Goal: Task Accomplishment & Management: Manage account settings

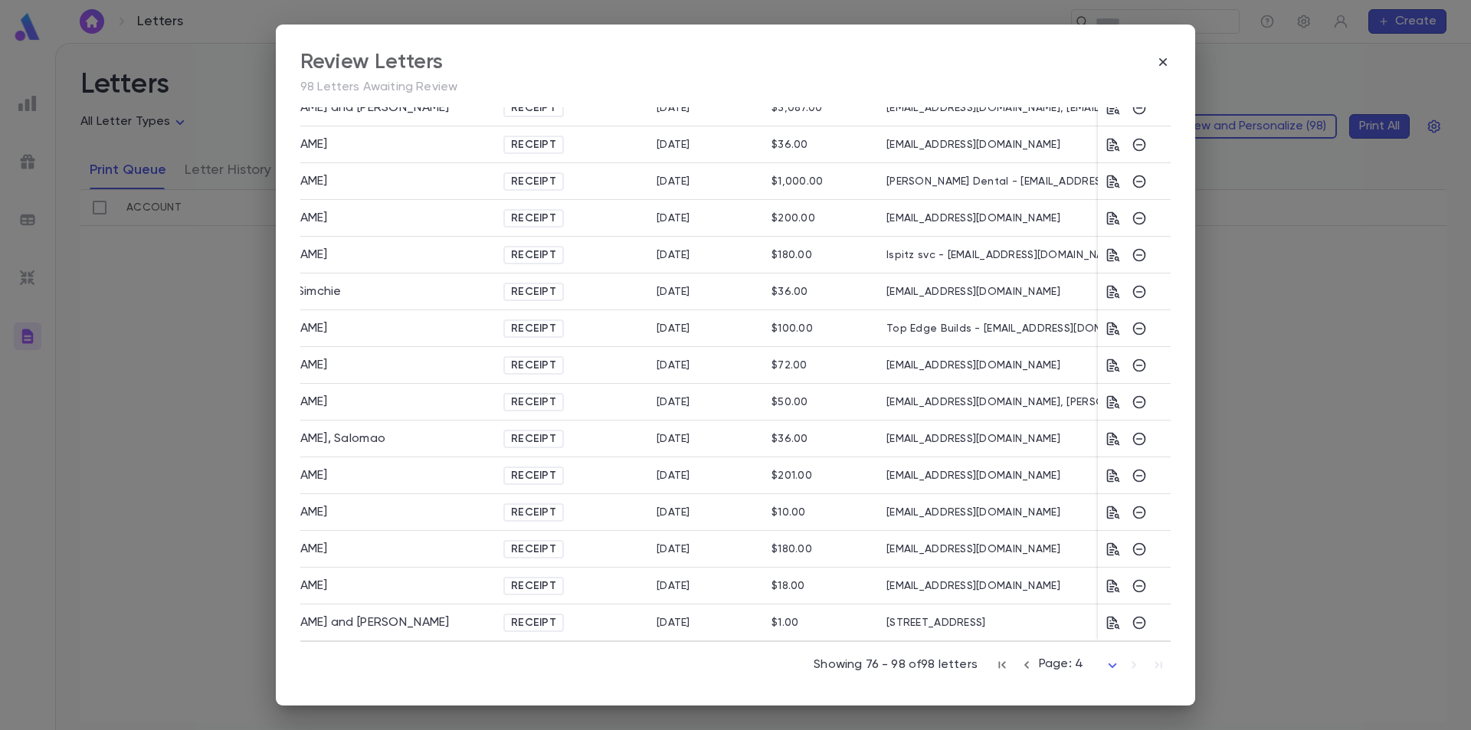
scroll to position [0, 126]
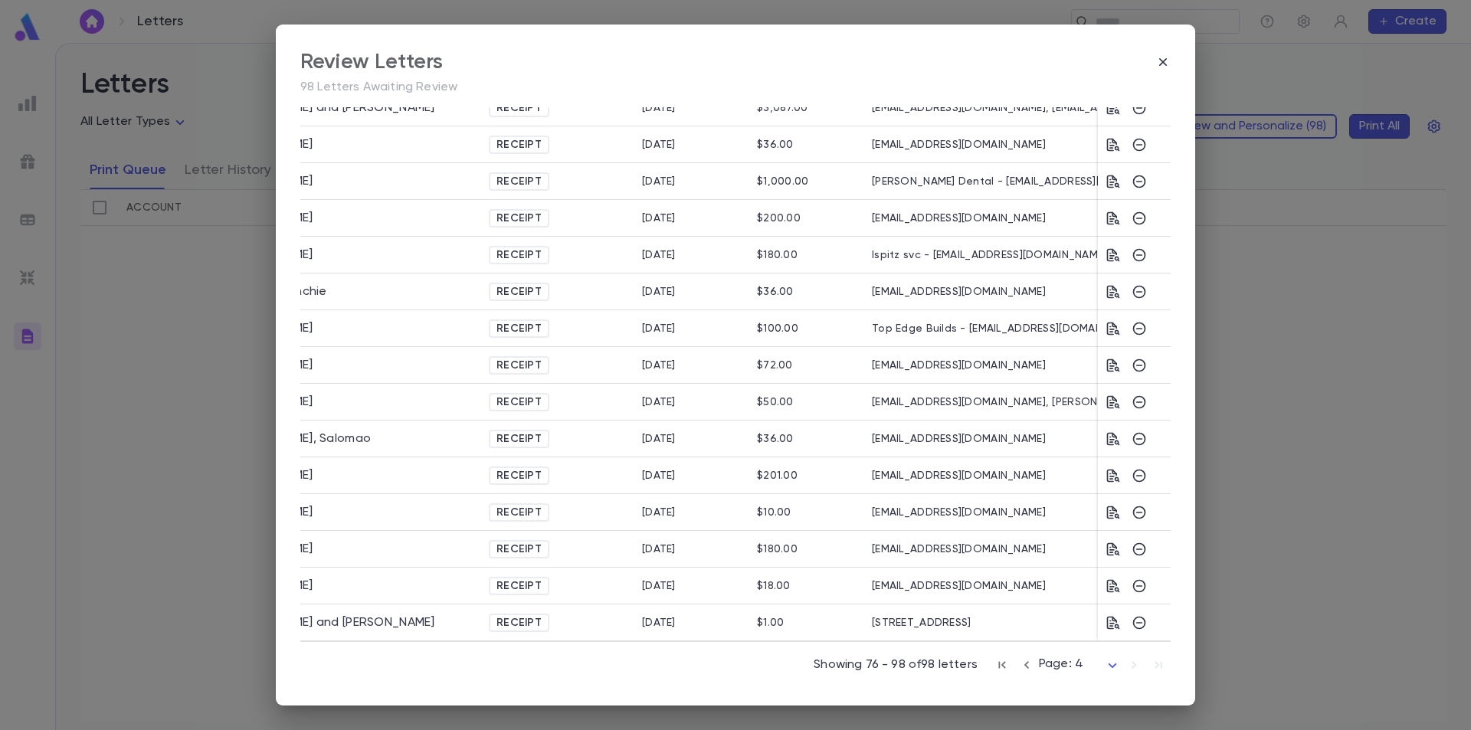
click at [971, 616] on div "8537 Tansy Drive" at bounding box center [998, 623] width 268 height 37
click at [917, 622] on div "8537 Tansy Drive" at bounding box center [998, 623] width 268 height 37
click at [903, 620] on div "8537 Tansy Drive" at bounding box center [998, 623] width 268 height 37
drag, startPoint x: 903, startPoint y: 620, endPoint x: 927, endPoint y: 620, distance: 23.8
click at [927, 620] on div "8537 Tansy Drive" at bounding box center [998, 623] width 268 height 37
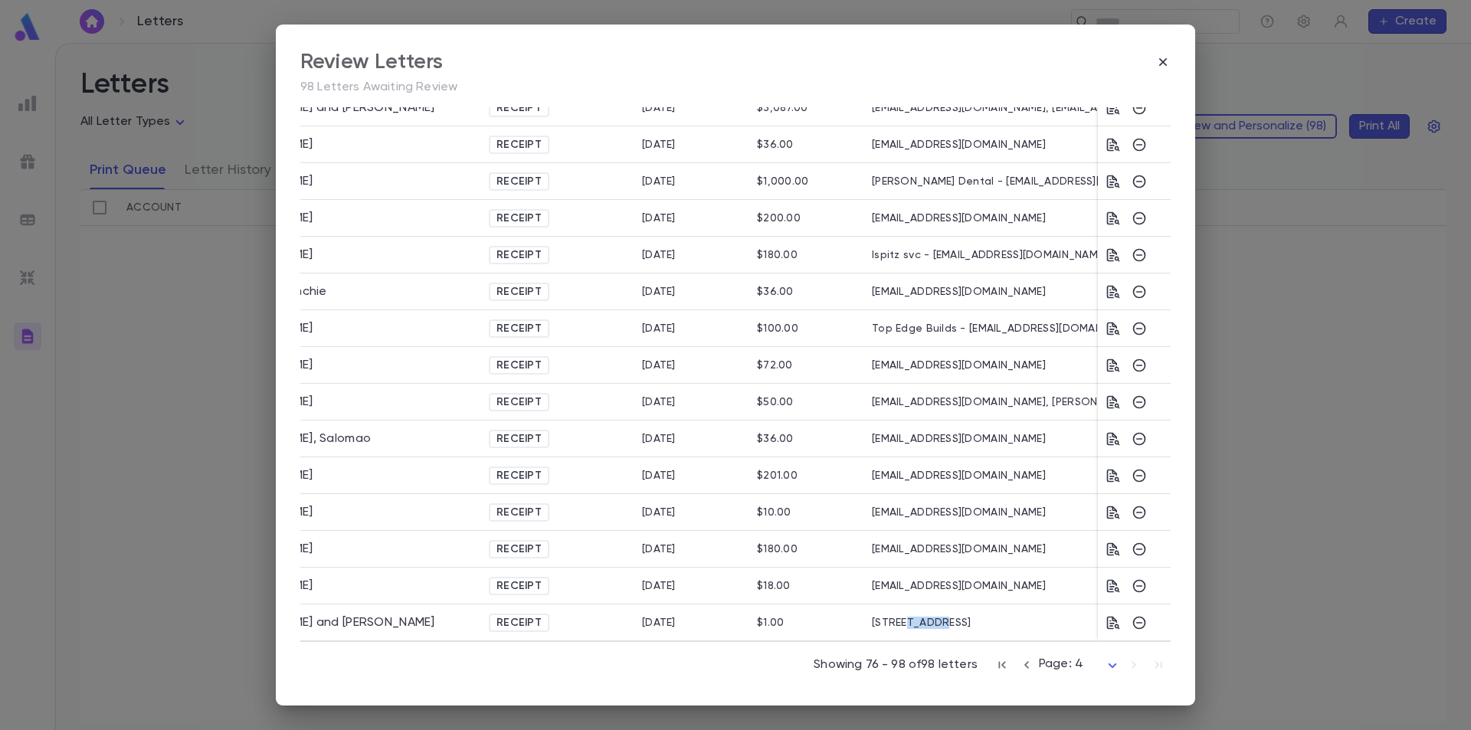
click at [927, 620] on div "8537 Tansy Drive" at bounding box center [998, 623] width 268 height 37
click at [952, 620] on div "8537 Tansy Drive" at bounding box center [998, 623] width 268 height 37
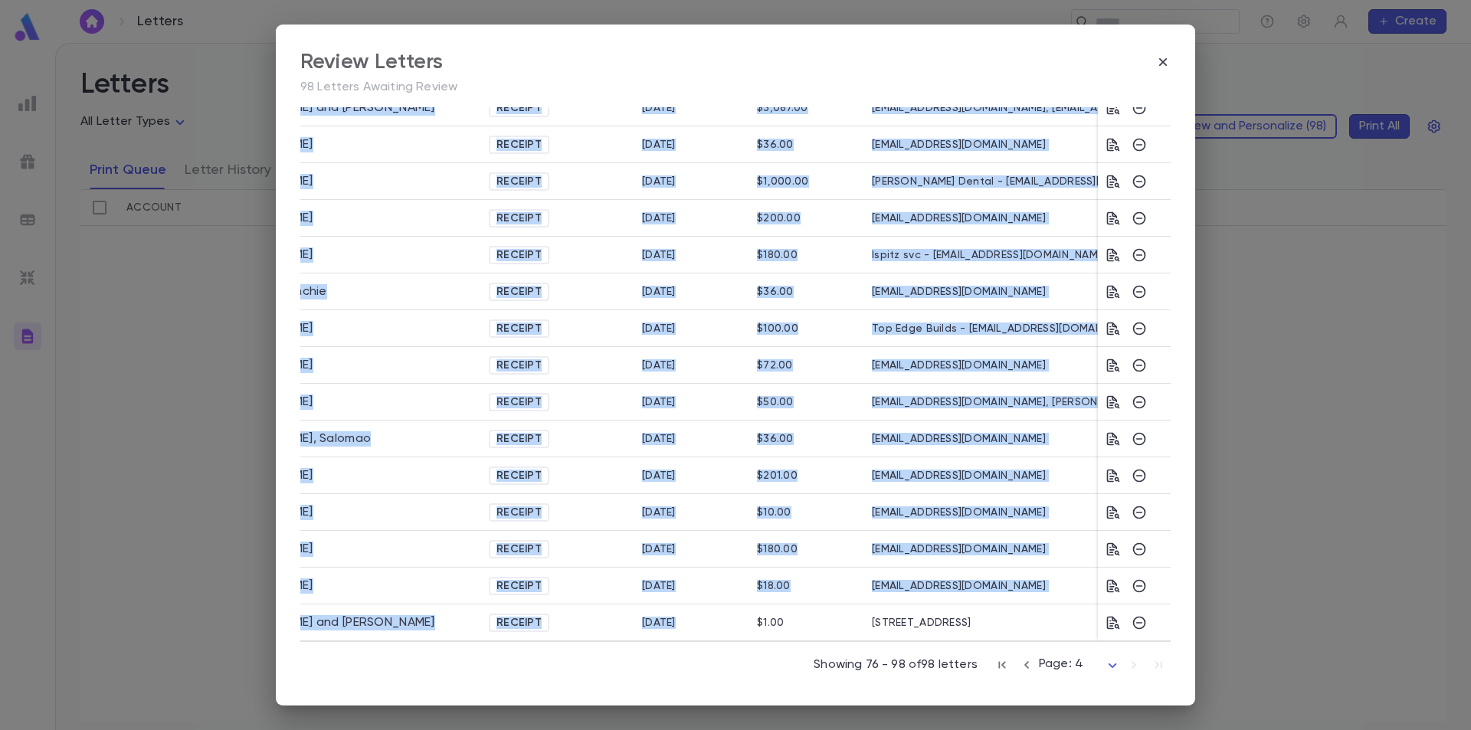
drag, startPoint x: 757, startPoint y: 633, endPoint x: 540, endPoint y: 638, distance: 216.9
click at [540, 638] on div "Shapiro, Michael Receipt 9/2/2025 $36.00 michaelcshapiro@gmail.com Heuman, Efra…" at bounding box center [735, 218] width 871 height 846
click at [611, 589] on div "Receipt" at bounding box center [557, 586] width 153 height 37
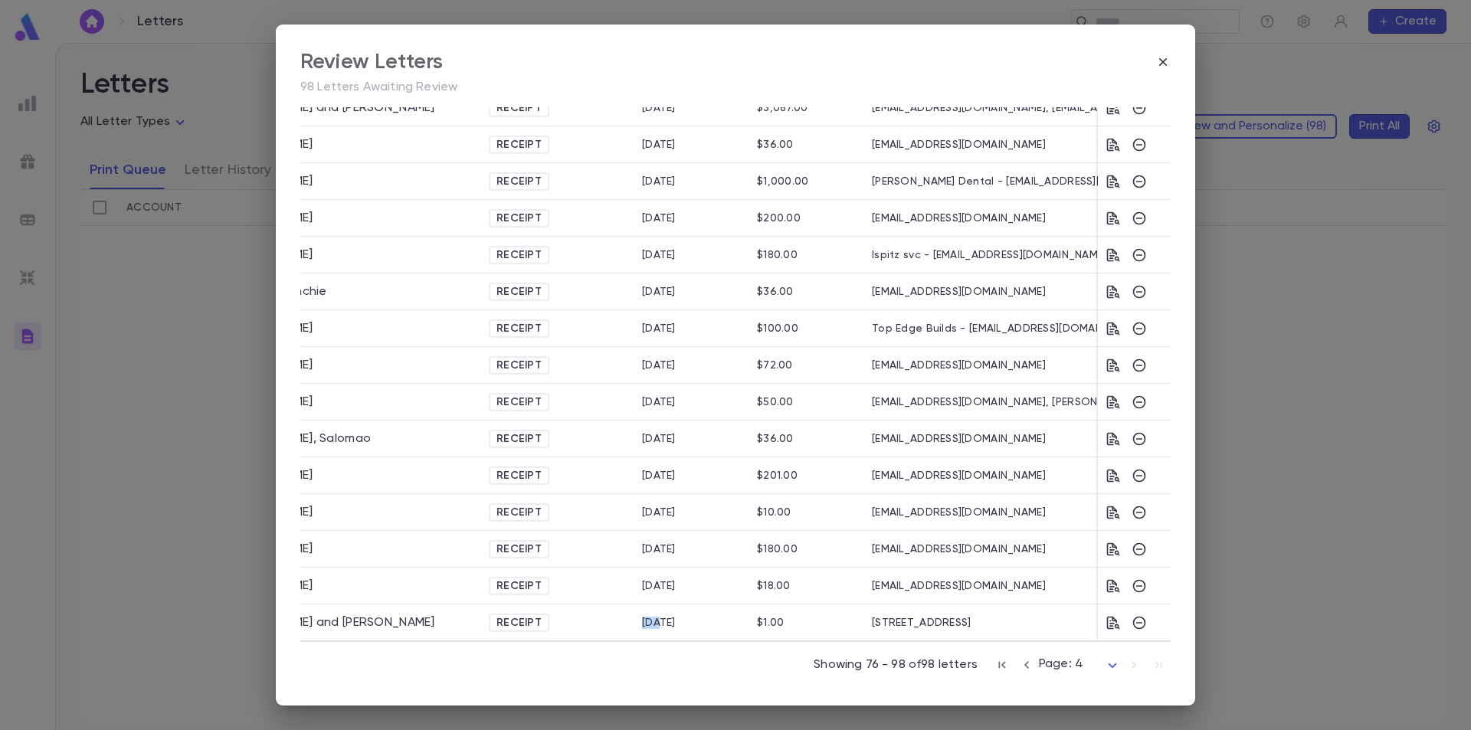
drag, startPoint x: 654, startPoint y: 635, endPoint x: 582, endPoint y: 631, distance: 72.1
click at [582, 631] on div "Spector, Nosson Tzvi and Shoshana Receipt 9/8/2025 $1.00 8537 Tansy Drive" at bounding box center [654, 623] width 958 height 37
click at [620, 612] on div "Receipt" at bounding box center [557, 623] width 153 height 37
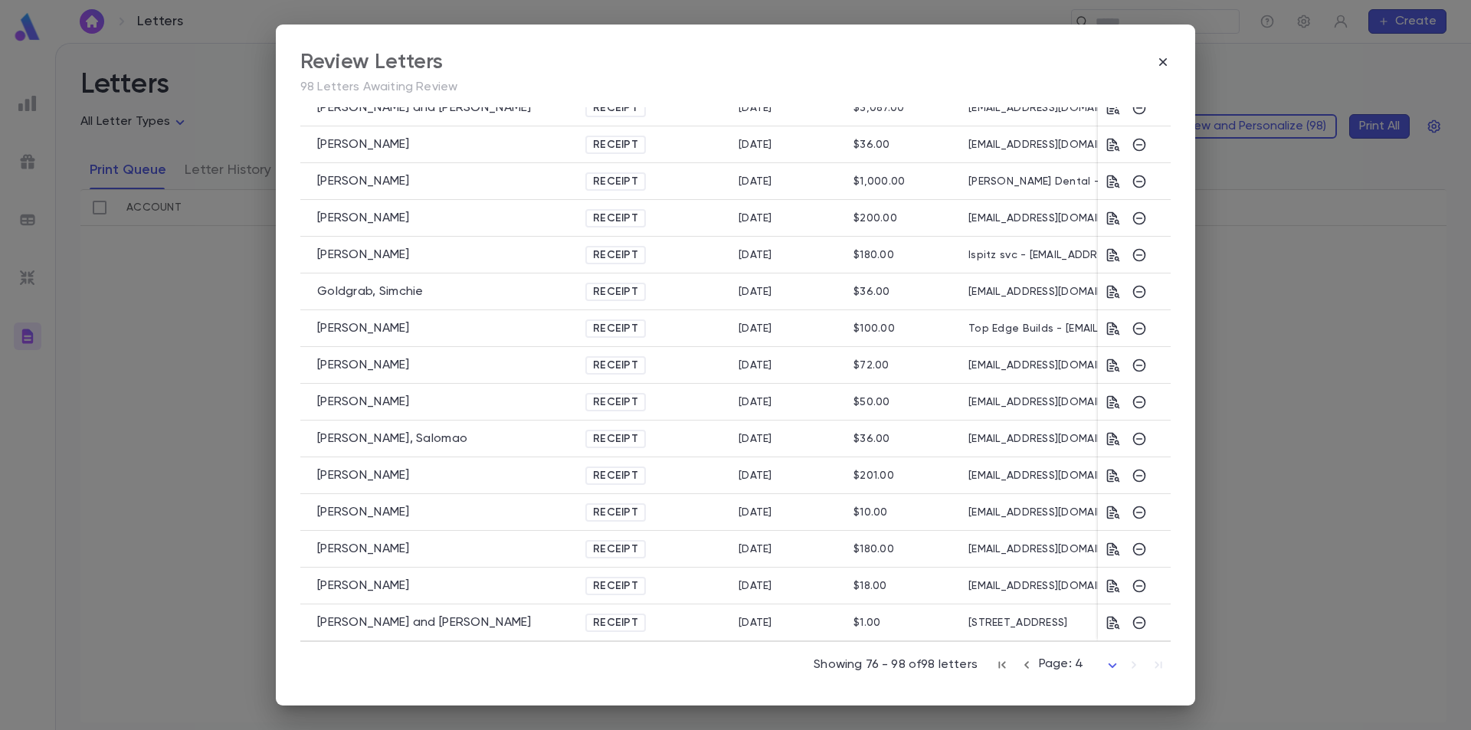
scroll to position [0, 0]
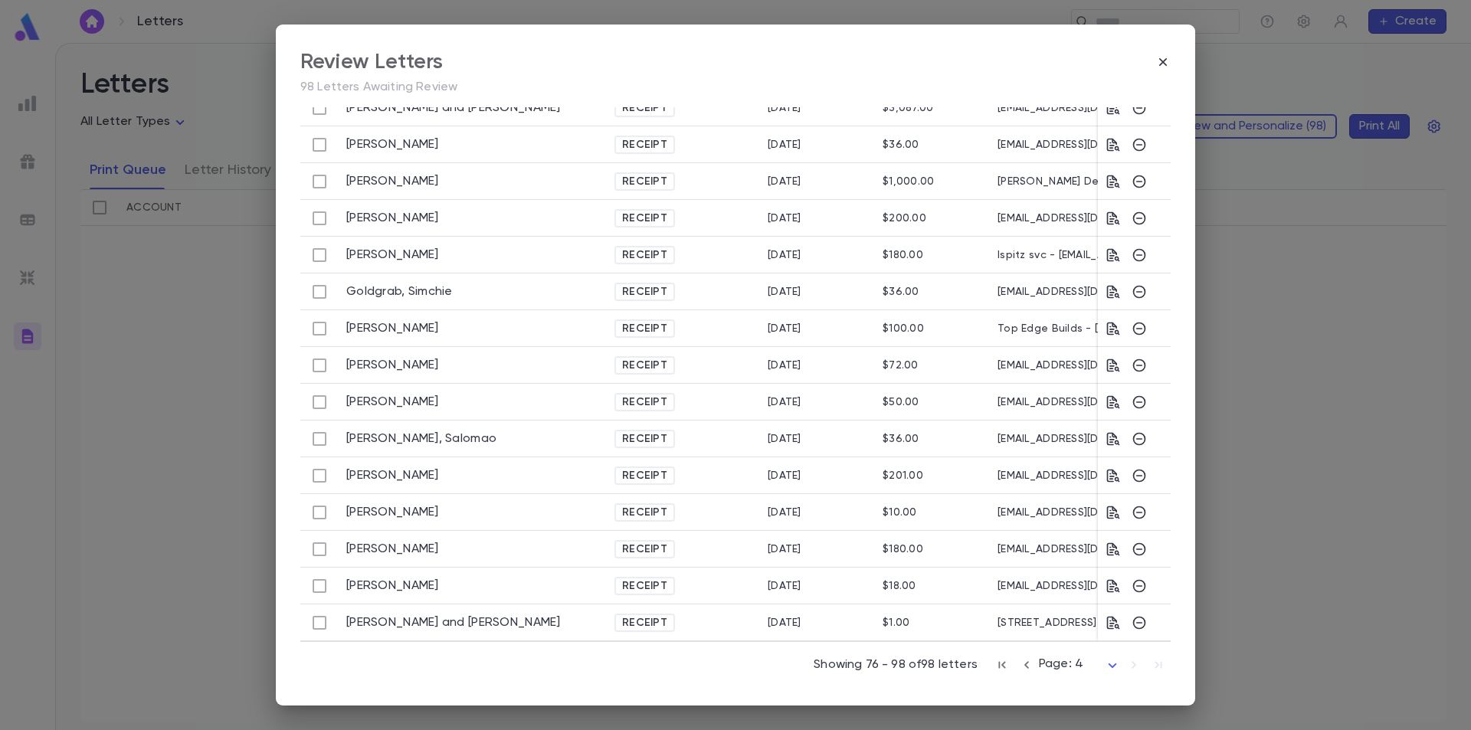
drag, startPoint x: 812, startPoint y: 635, endPoint x: 864, endPoint y: 636, distance: 52.9
click at [864, 636] on div "Shapiro, Michael Receipt 9/2/2025 $36.00 michaelcshapiro@gmail.com Heuman, Efra…" at bounding box center [735, 218] width 871 height 846
click at [860, 615] on div "[DATE]" at bounding box center [817, 623] width 115 height 37
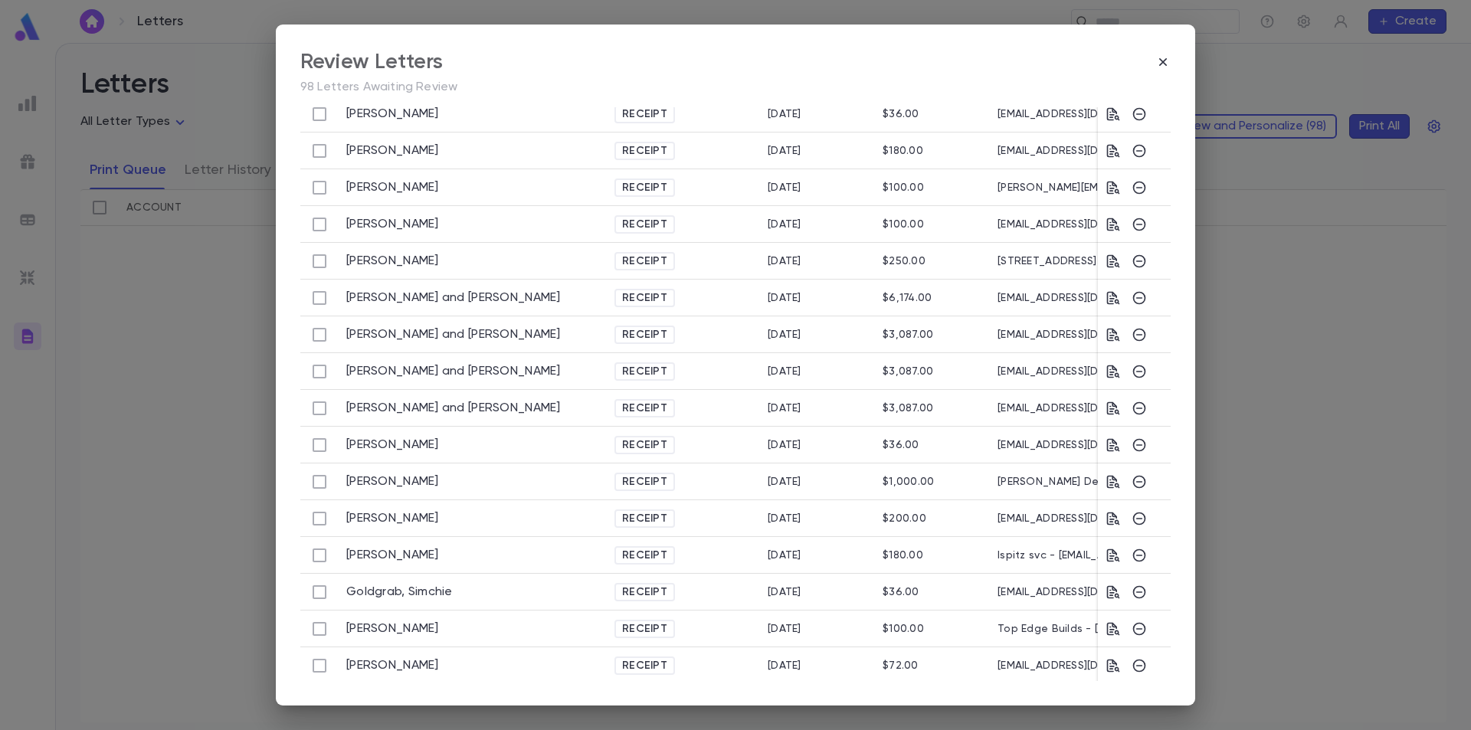
scroll to position [21, 0]
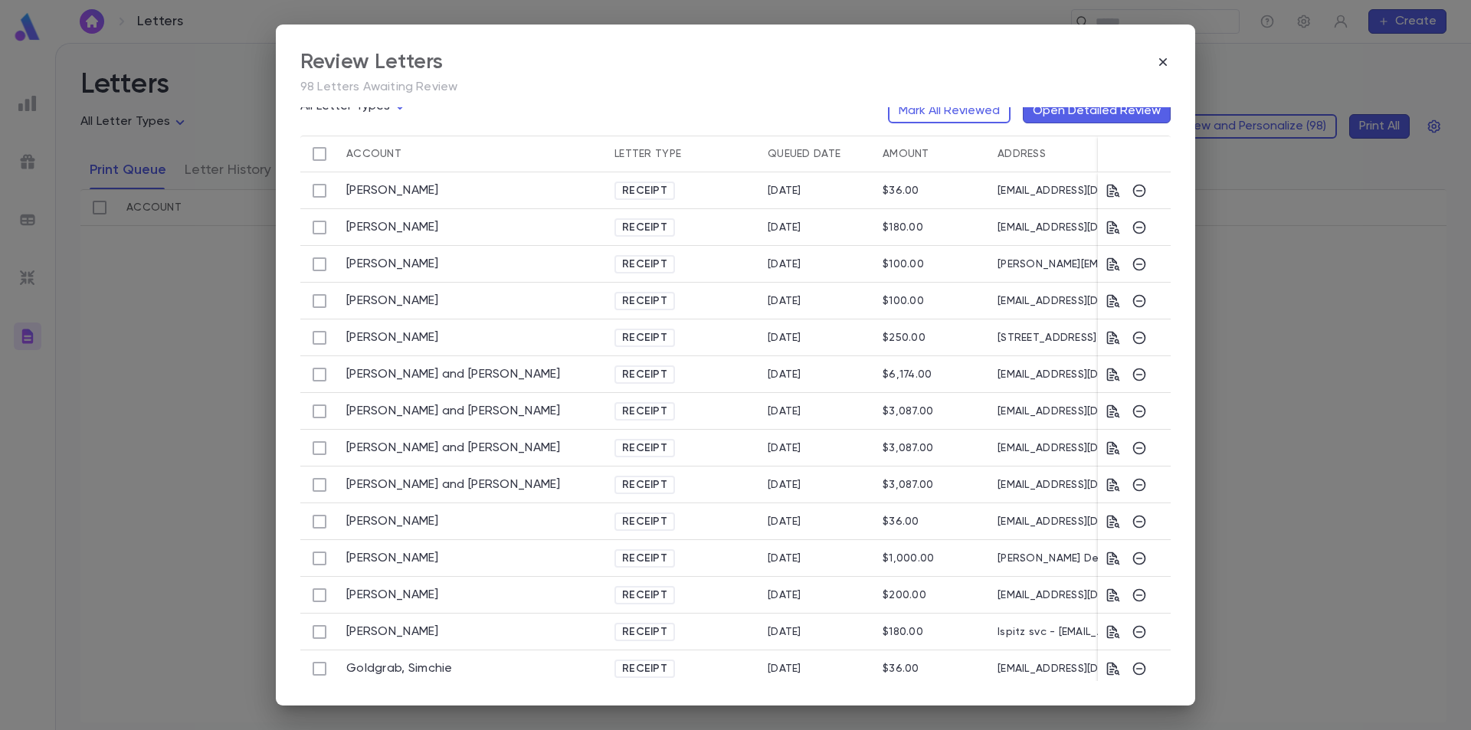
click at [1163, 77] on div "Review Letters 98 Letters Awaiting Review" at bounding box center [735, 78] width 871 height 58
drag, startPoint x: 1163, startPoint y: 71, endPoint x: 1164, endPoint y: 62, distance: 8.6
click at [1163, 66] on div "Review Letters" at bounding box center [735, 62] width 871 height 26
click at [1164, 62] on icon "button" at bounding box center [1163, 62] width 8 height 8
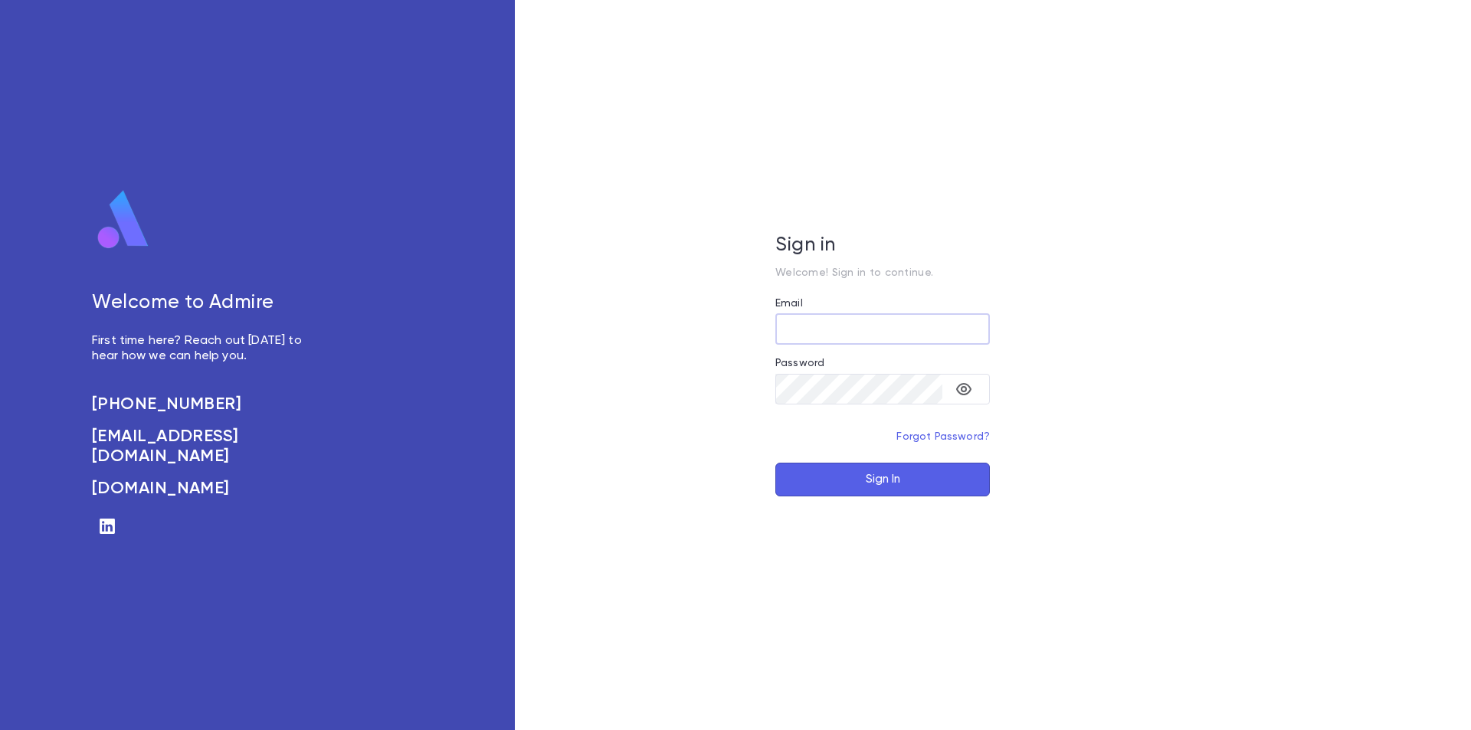
type input "**********"
click at [902, 481] on button "Sign In" at bounding box center [883, 480] width 215 height 34
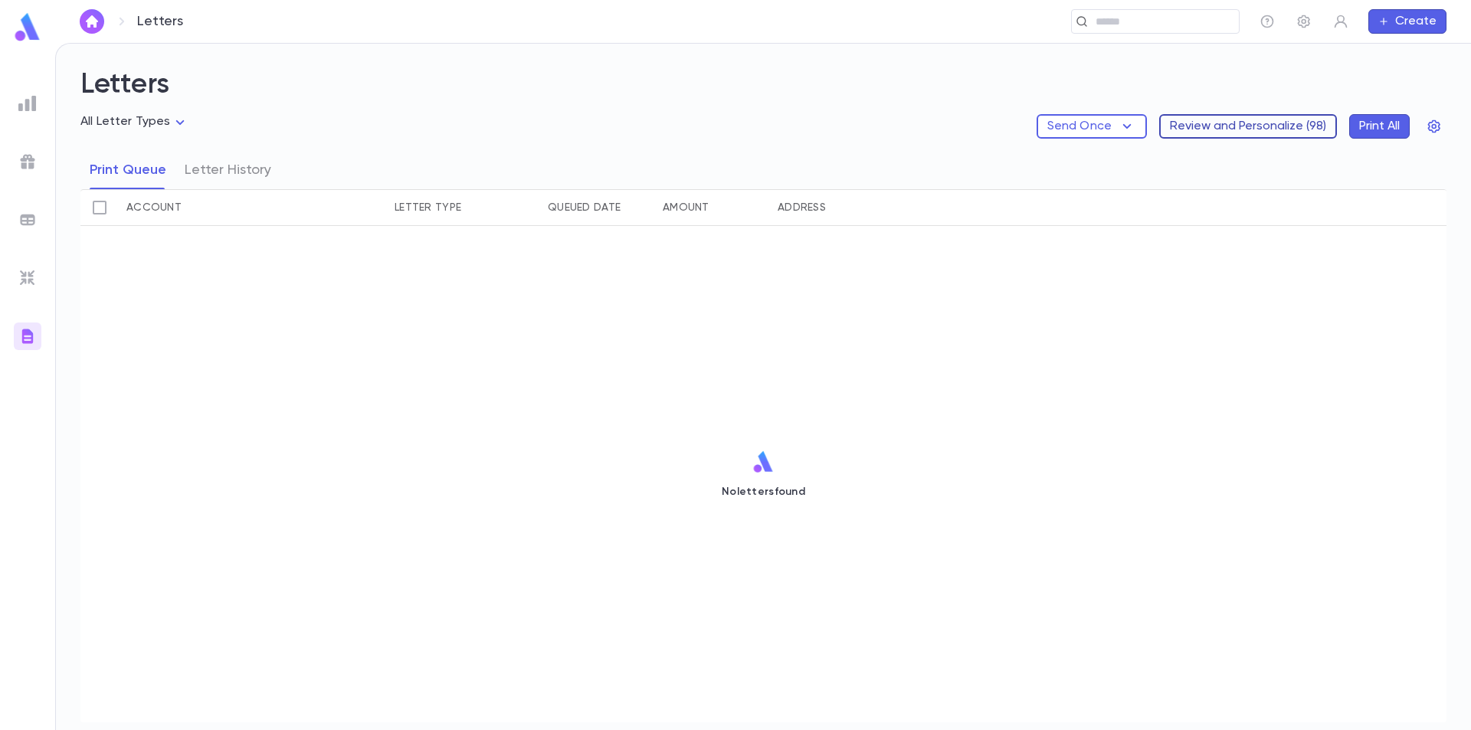
click at [1295, 130] on button "Review and Personalize ( 98 )" at bounding box center [1248, 126] width 178 height 25
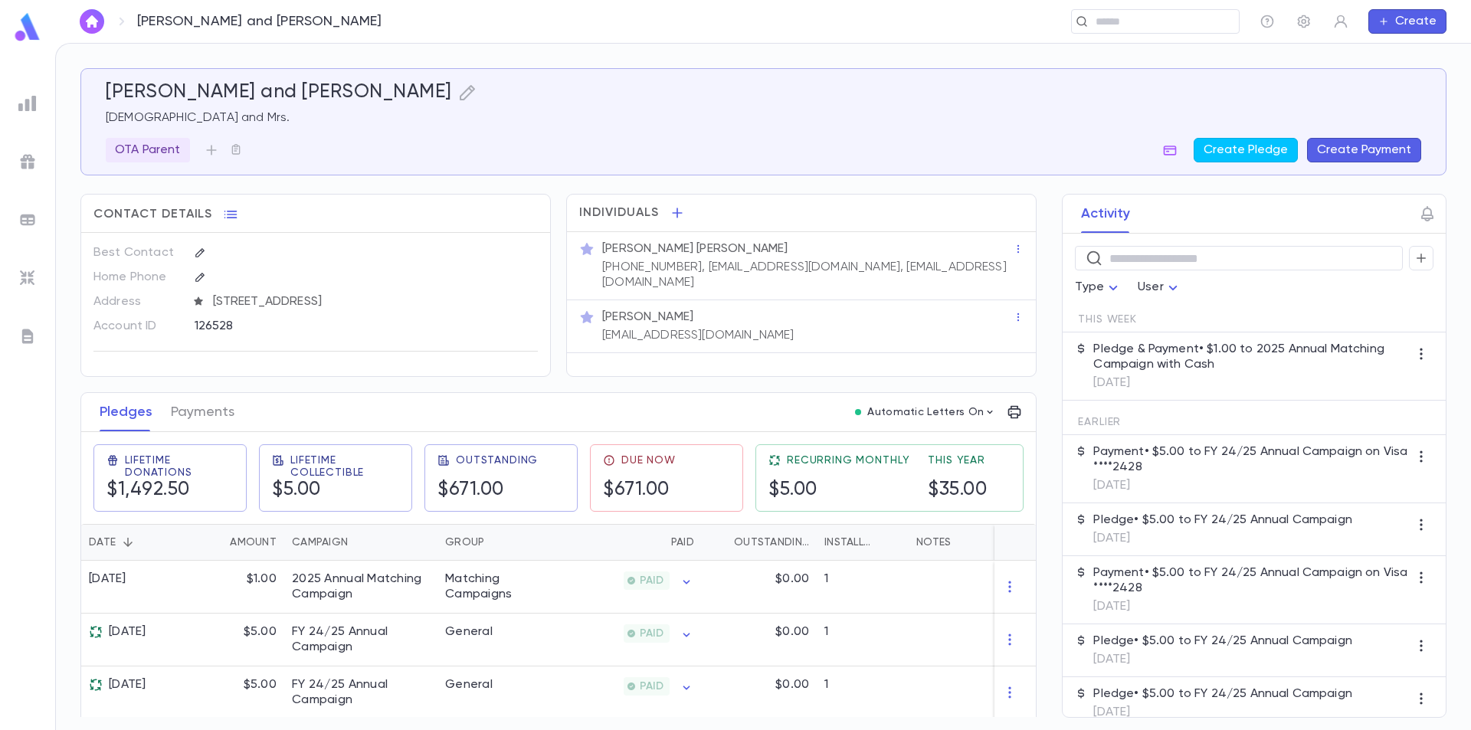
click at [34, 34] on img at bounding box center [27, 27] width 31 height 30
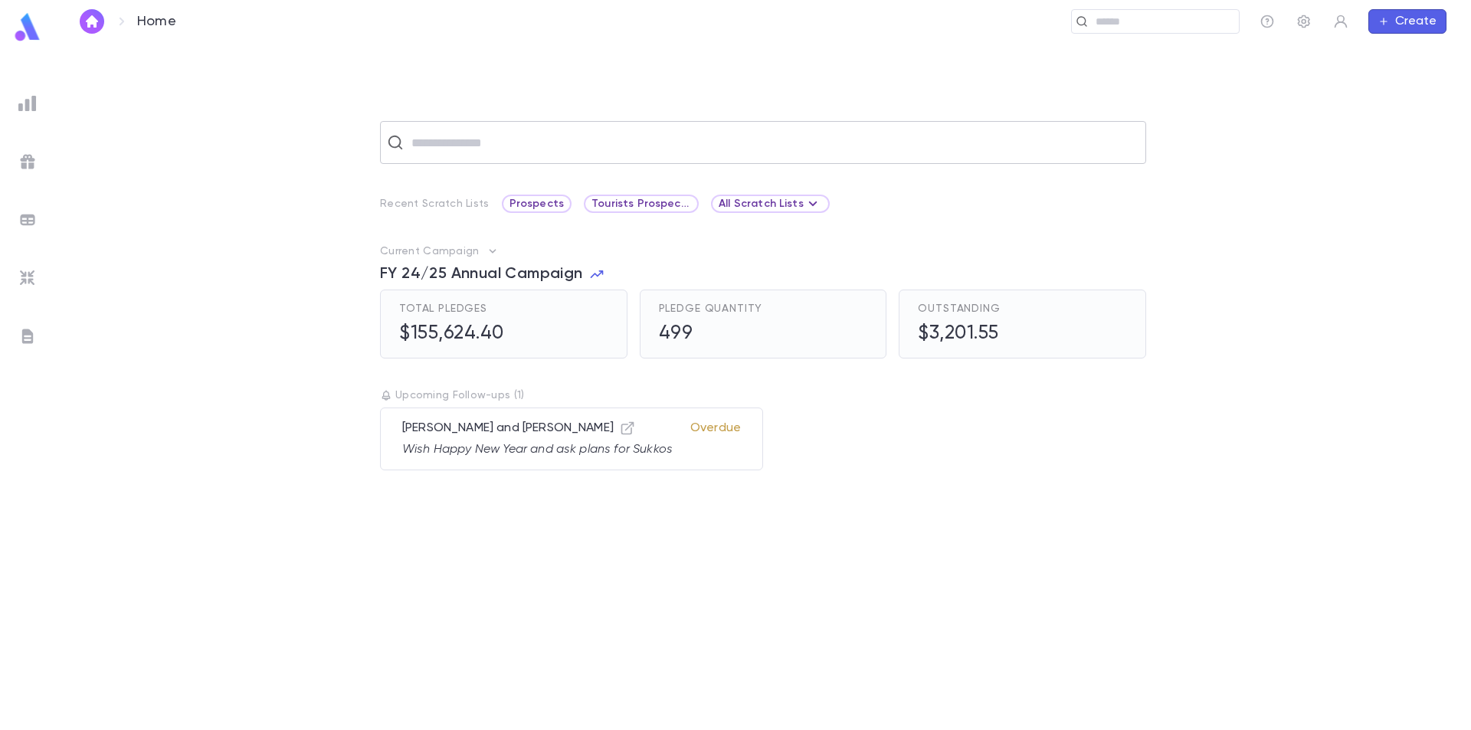
click at [481, 146] on input "text" at bounding box center [773, 142] width 733 height 29
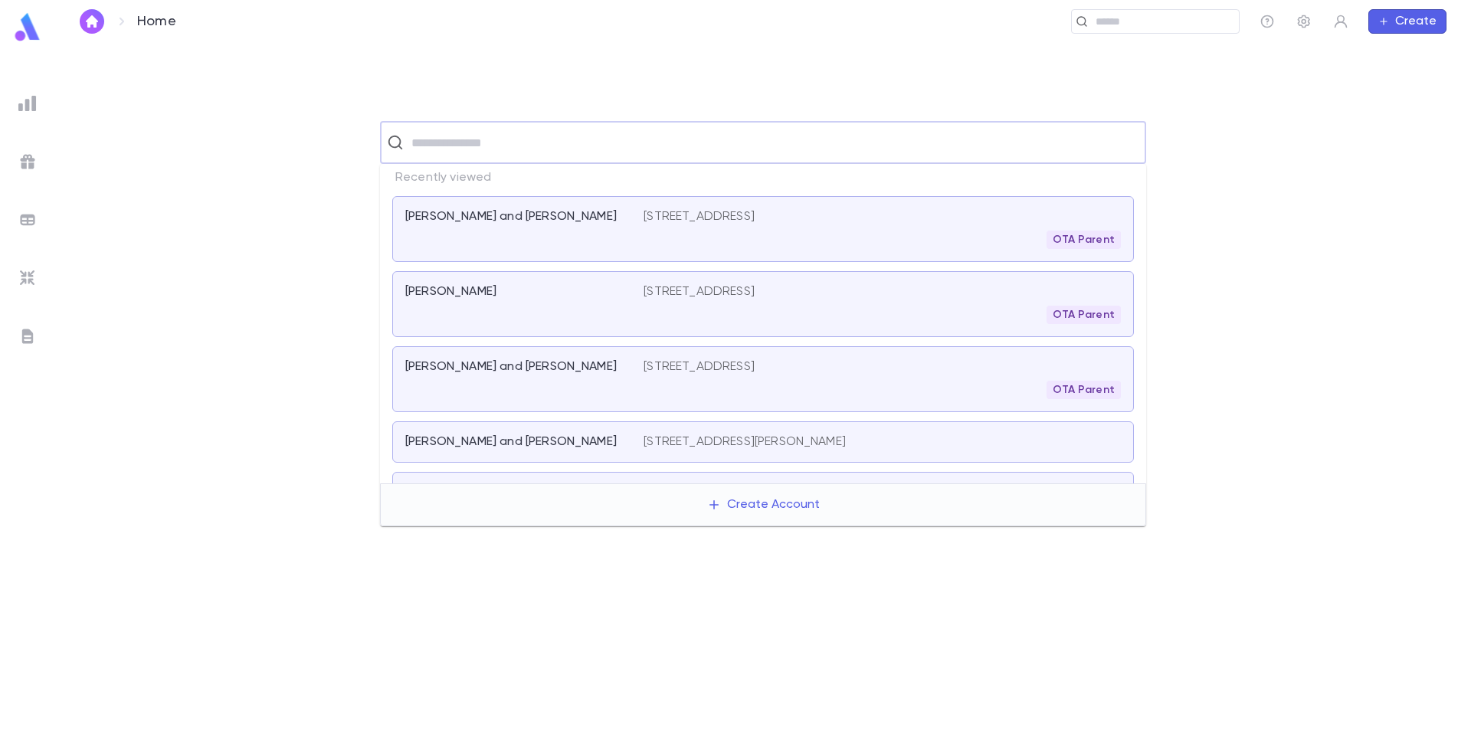
click at [520, 307] on div "[PERSON_NAME]" at bounding box center [524, 304] width 238 height 40
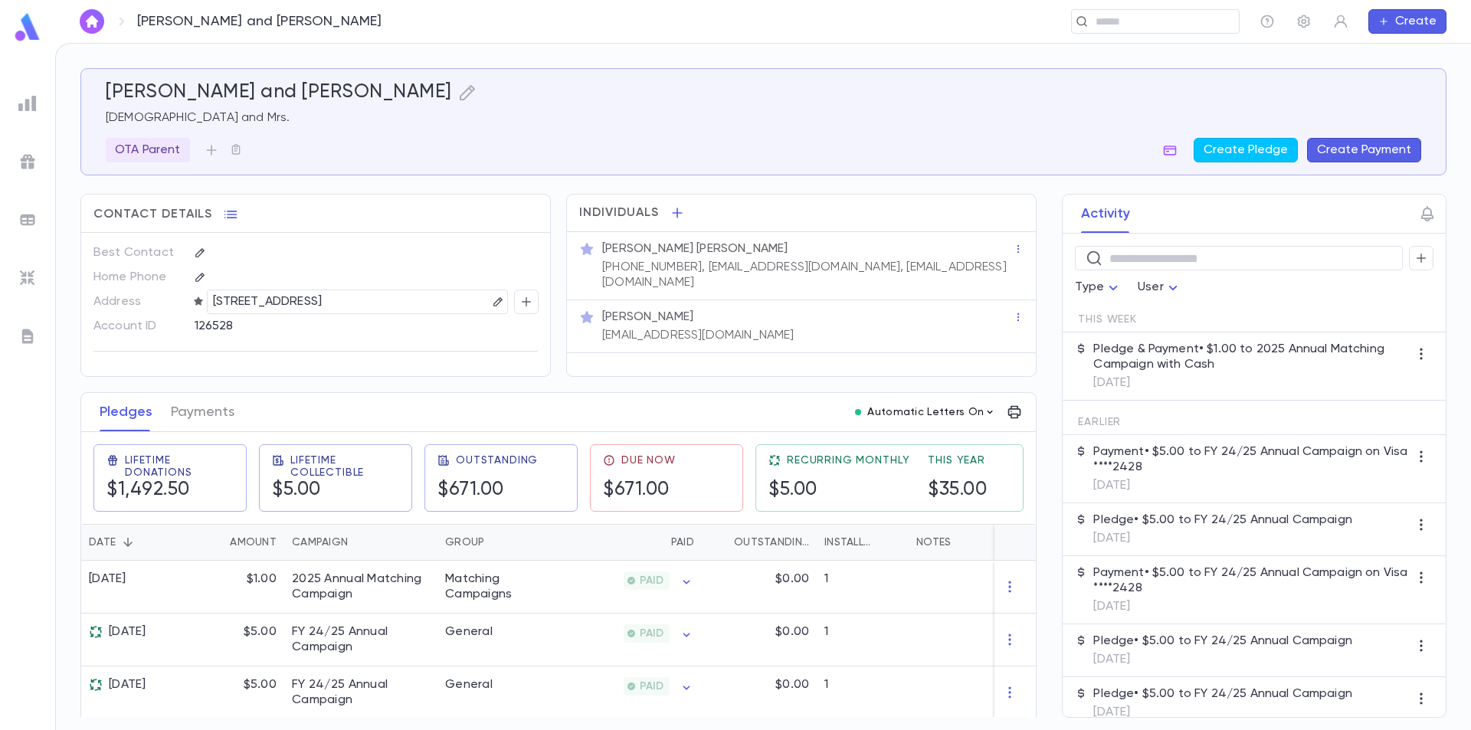
click at [986, 418] on icon "button" at bounding box center [990, 412] width 12 height 12
click at [891, 447] on p "Payment Acknowledgement" at bounding box center [869, 447] width 163 height 15
click at [578, 399] on div at bounding box center [735, 365] width 1471 height 730
click at [1012, 420] on icon "button" at bounding box center [1014, 412] width 15 height 15
click at [1043, 439] on ul "Annual Summary" at bounding box center [1068, 453] width 137 height 37
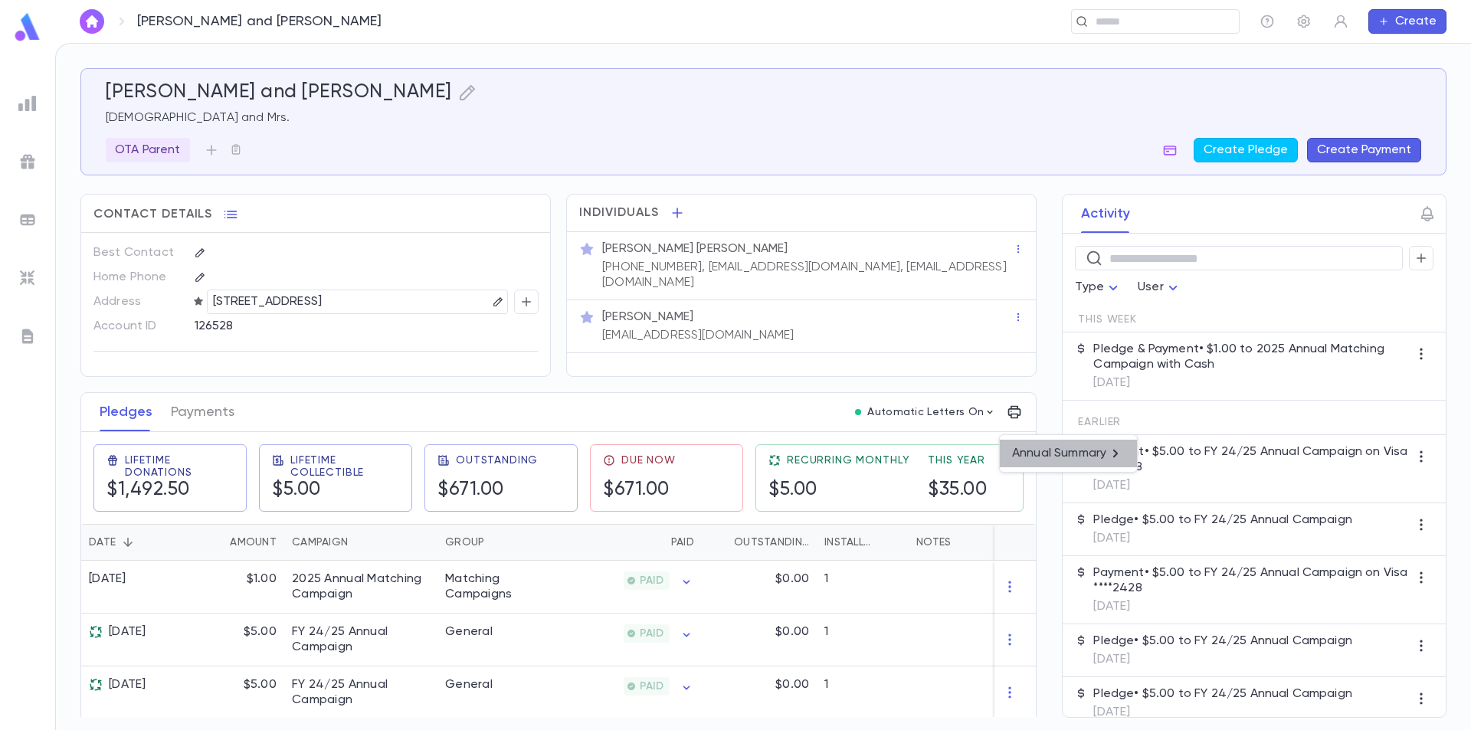
click at [1049, 448] on p "Annual Summary" at bounding box center [1059, 453] width 94 height 15
click at [1112, 509] on li "Print" at bounding box center [1114, 510] width 54 height 28
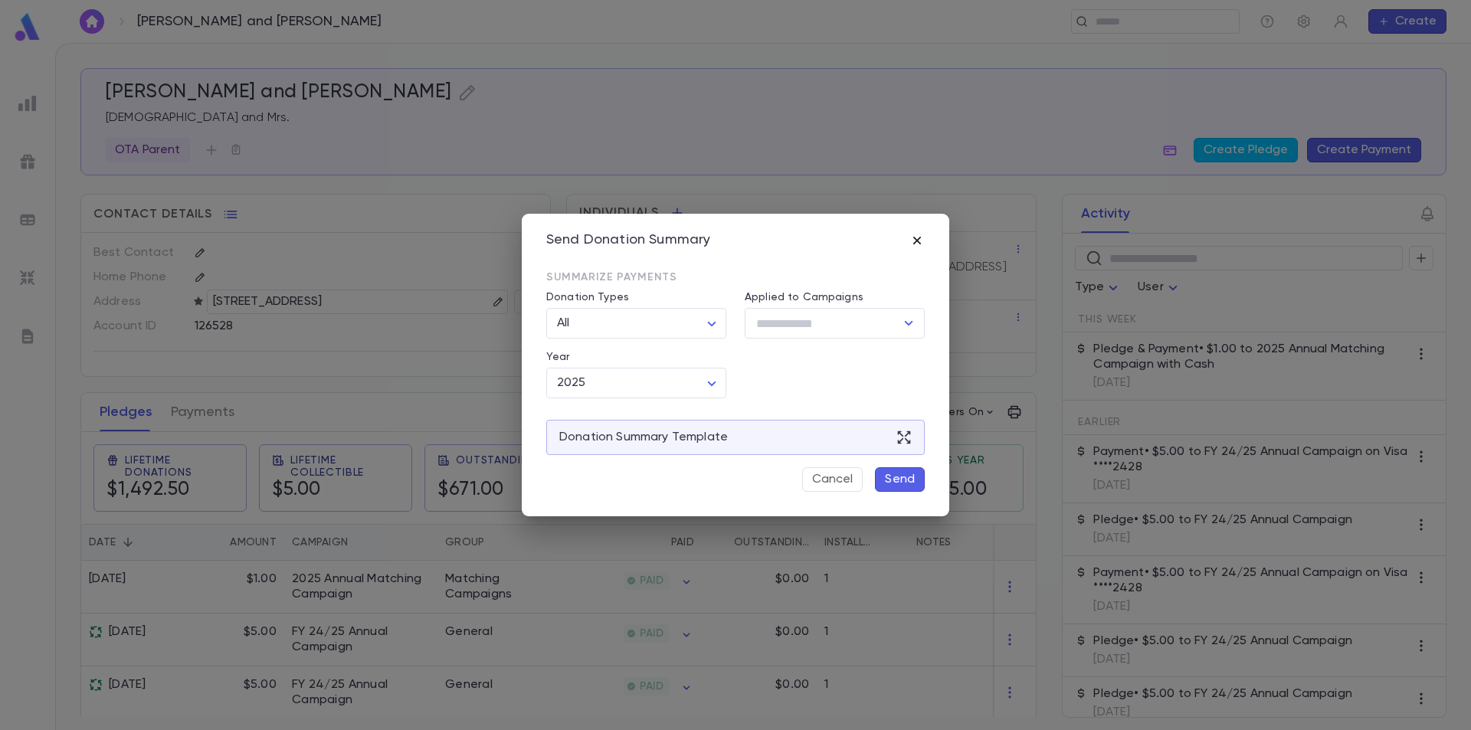
click at [920, 241] on icon "button" at bounding box center [917, 240] width 15 height 15
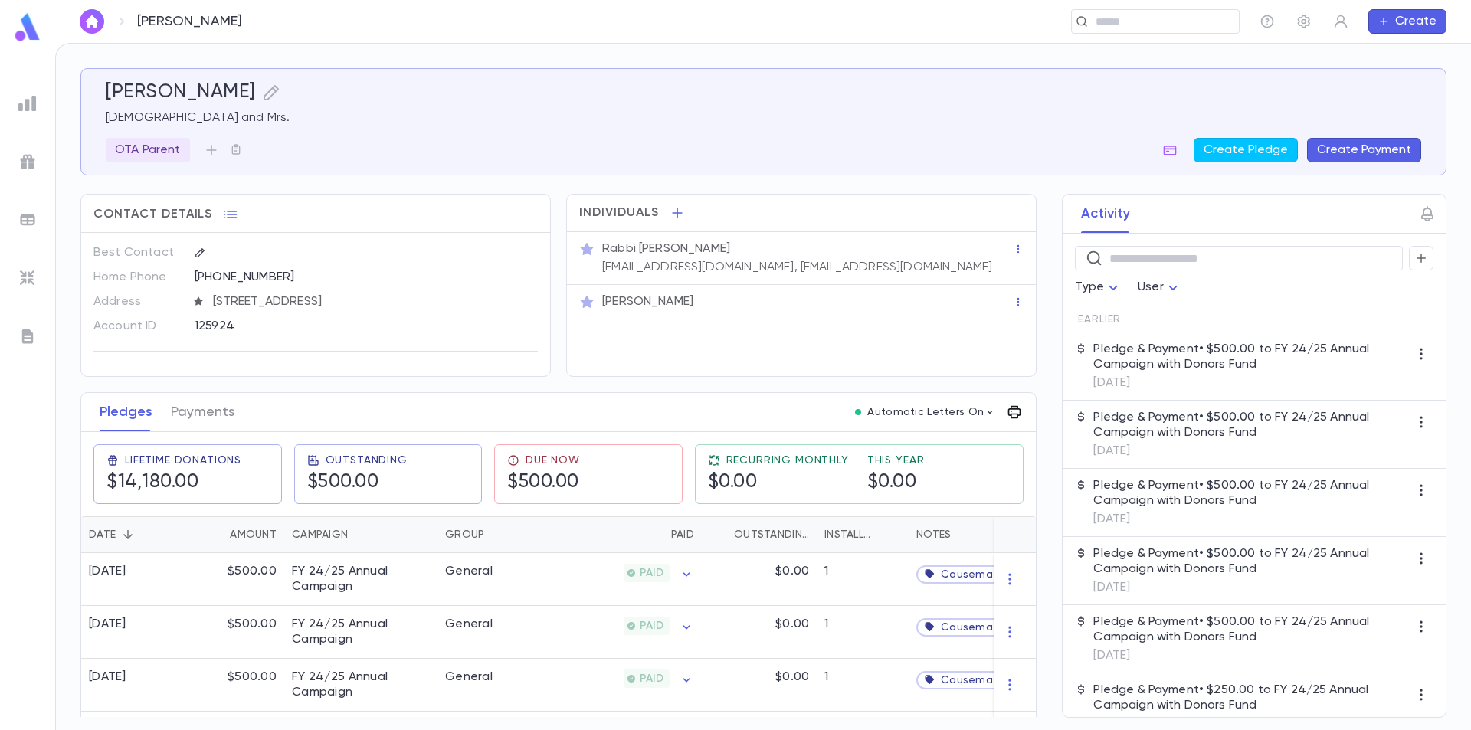
click at [1010, 419] on icon "button" at bounding box center [1015, 412] width 13 height 13
click at [1032, 451] on p "Annual Summary" at bounding box center [1059, 453] width 94 height 15
click at [1112, 508] on li "Print" at bounding box center [1114, 510] width 54 height 28
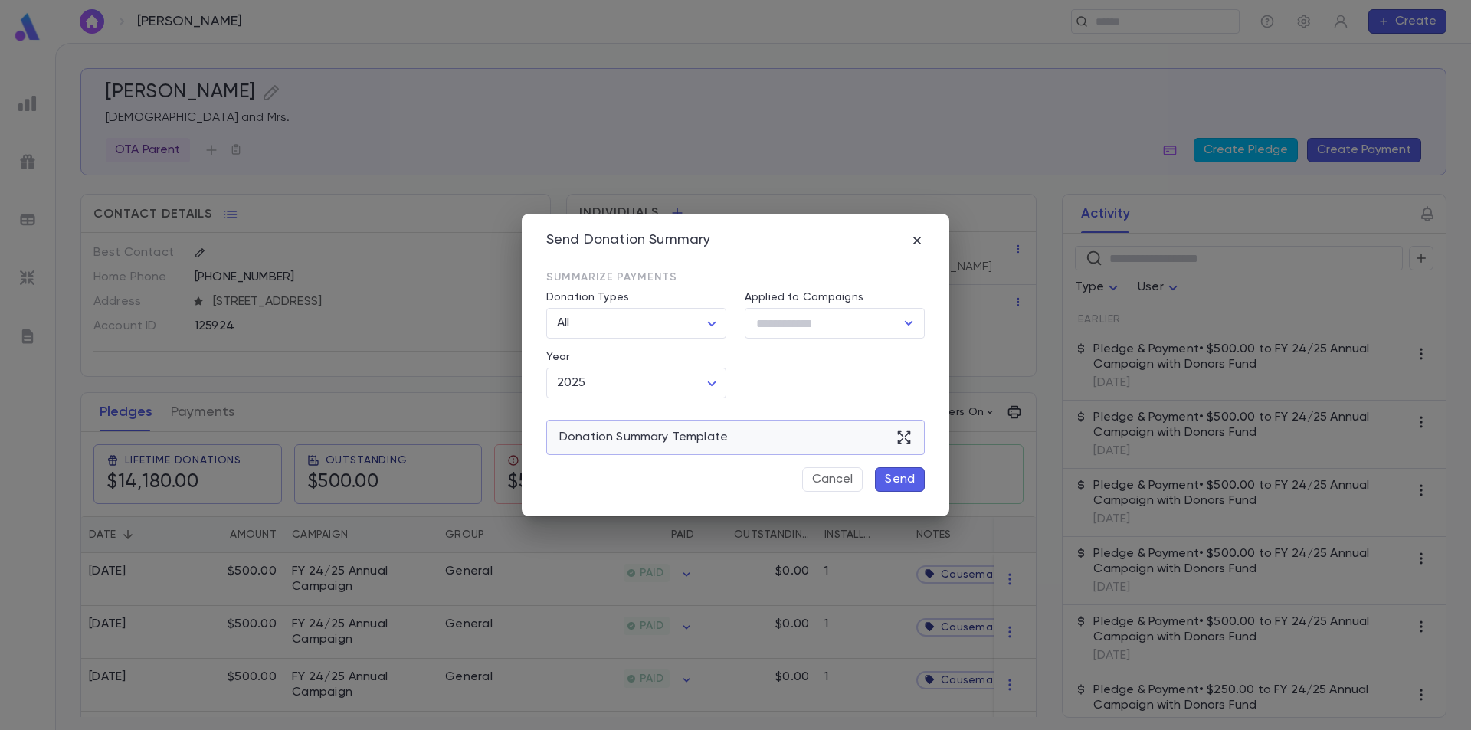
click at [854, 435] on div "Donation Summary Template" at bounding box center [735, 437] width 379 height 35
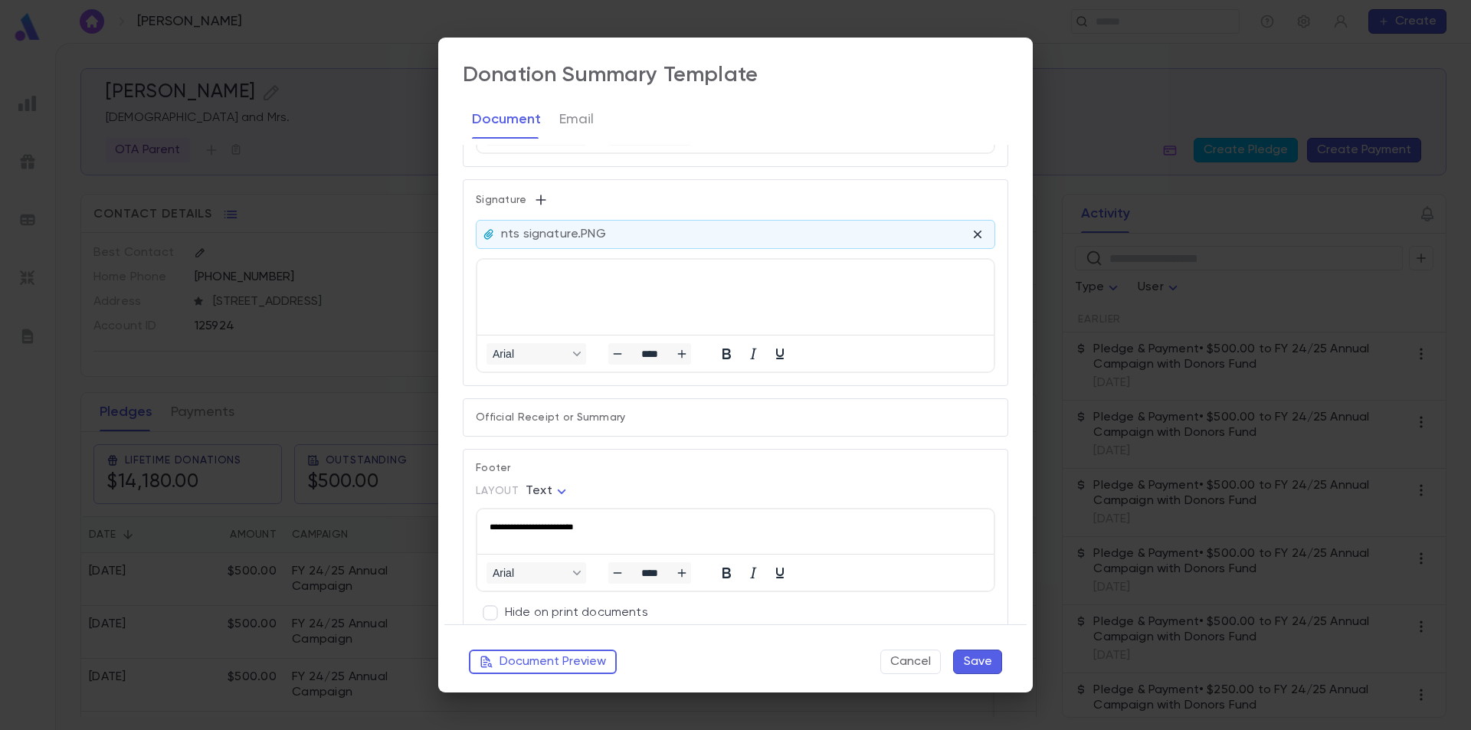
scroll to position [976, 0]
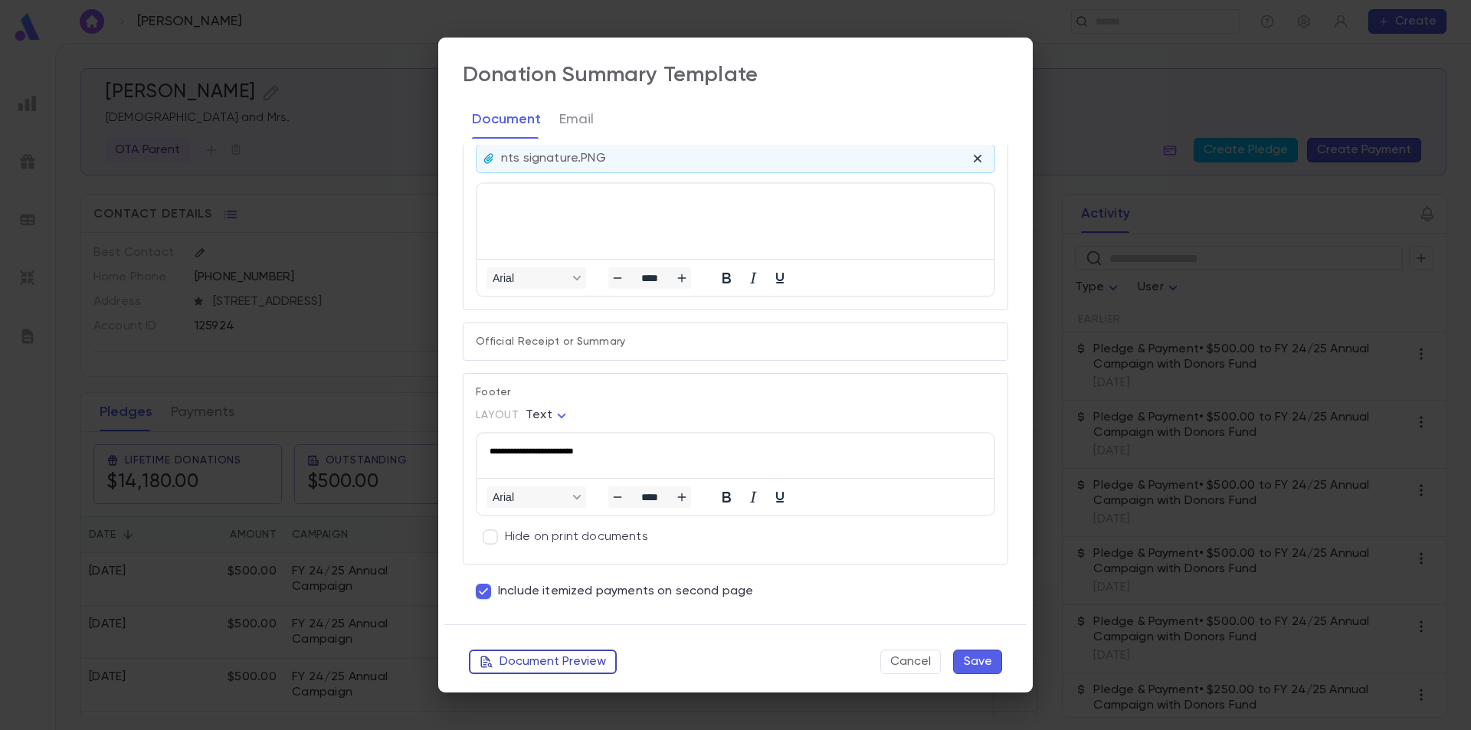
click at [585, 659] on button "Document Preview" at bounding box center [543, 662] width 148 height 25
click at [273, 221] on div "**********" at bounding box center [735, 365] width 1471 height 730
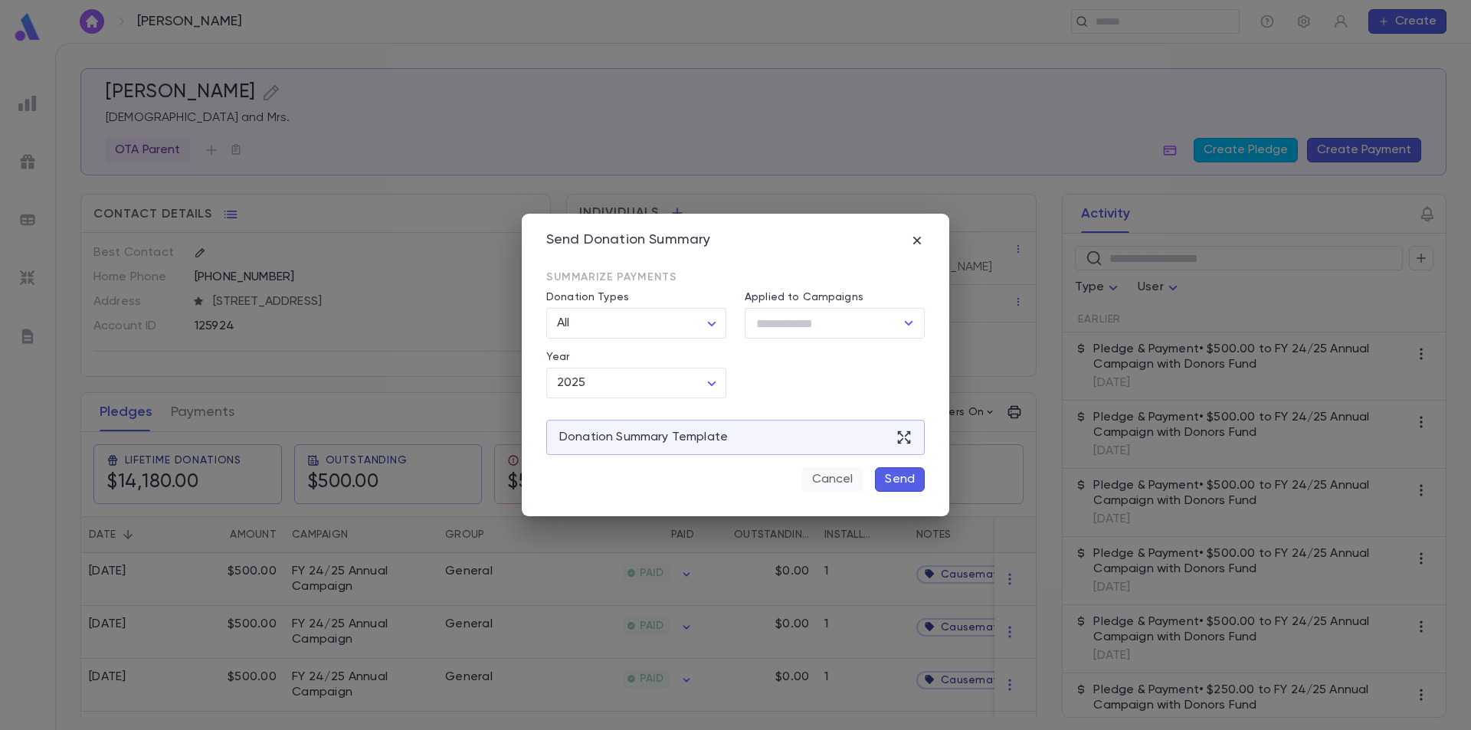
click at [836, 475] on button "Cancel" at bounding box center [832, 479] width 61 height 25
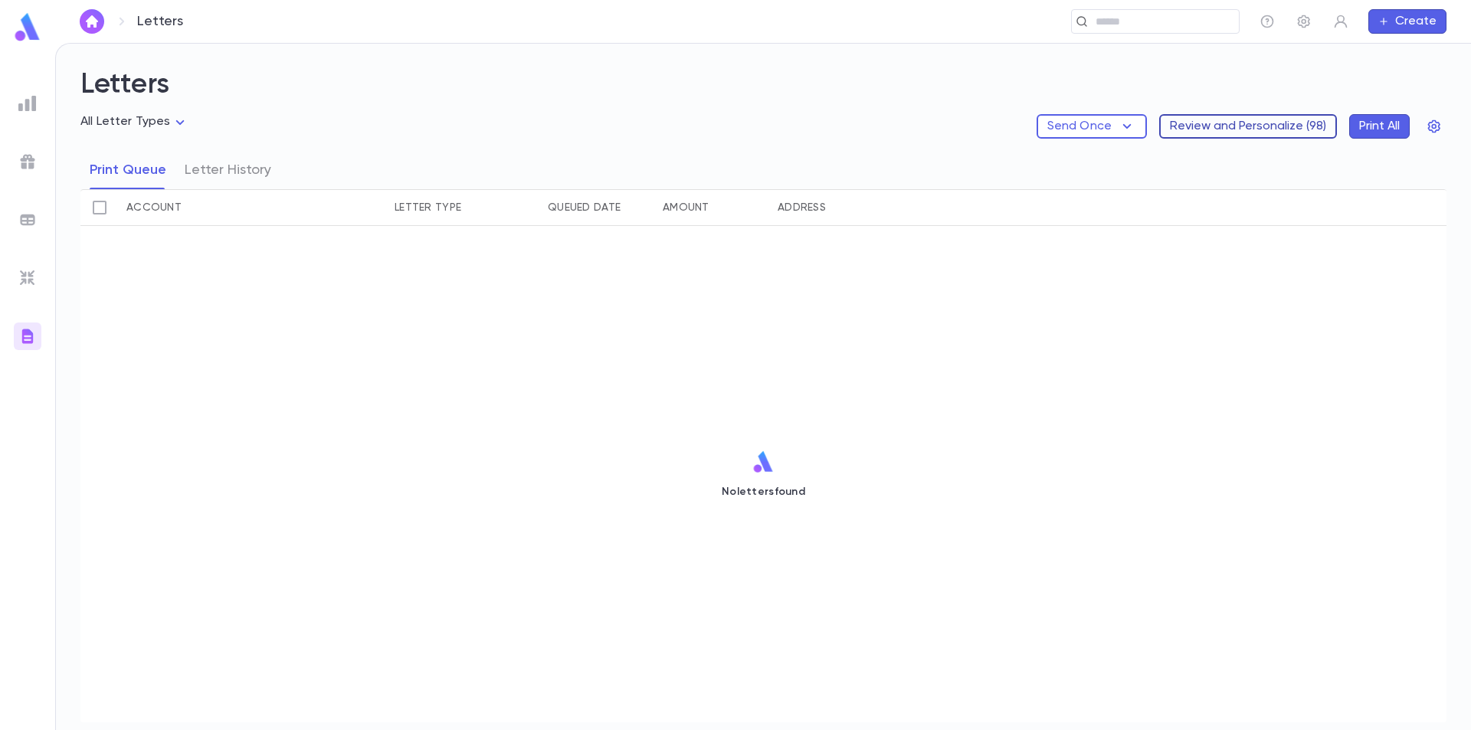
click at [1264, 123] on button "Review and Personalize ( 98 )" at bounding box center [1248, 126] width 178 height 25
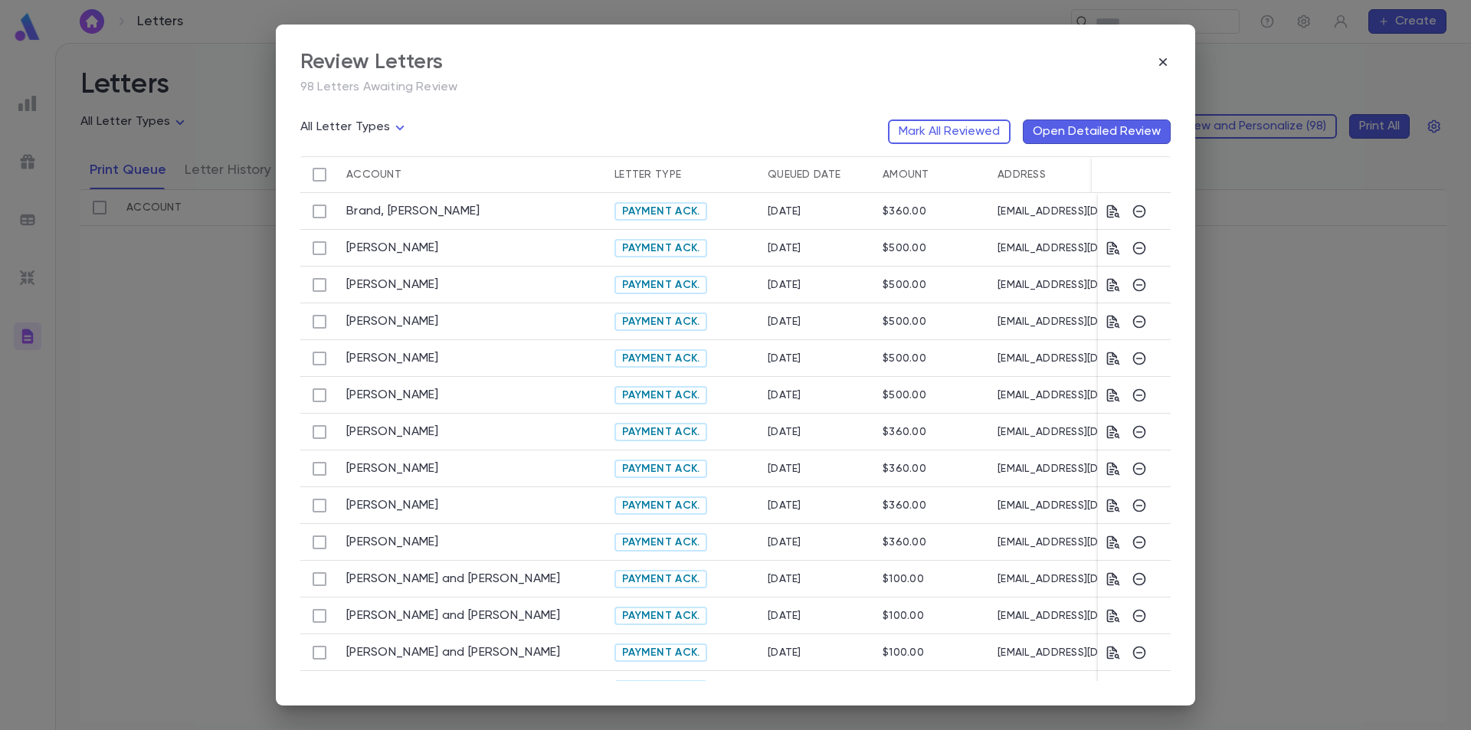
click at [1080, 287] on div "[EMAIL_ADDRESS][DOMAIN_NAME], [EMAIL_ADDRESS][DOMAIN_NAME]" at bounding box center [1124, 285] width 268 height 37
click at [1113, 285] on icon "button" at bounding box center [1113, 284] width 15 height 15
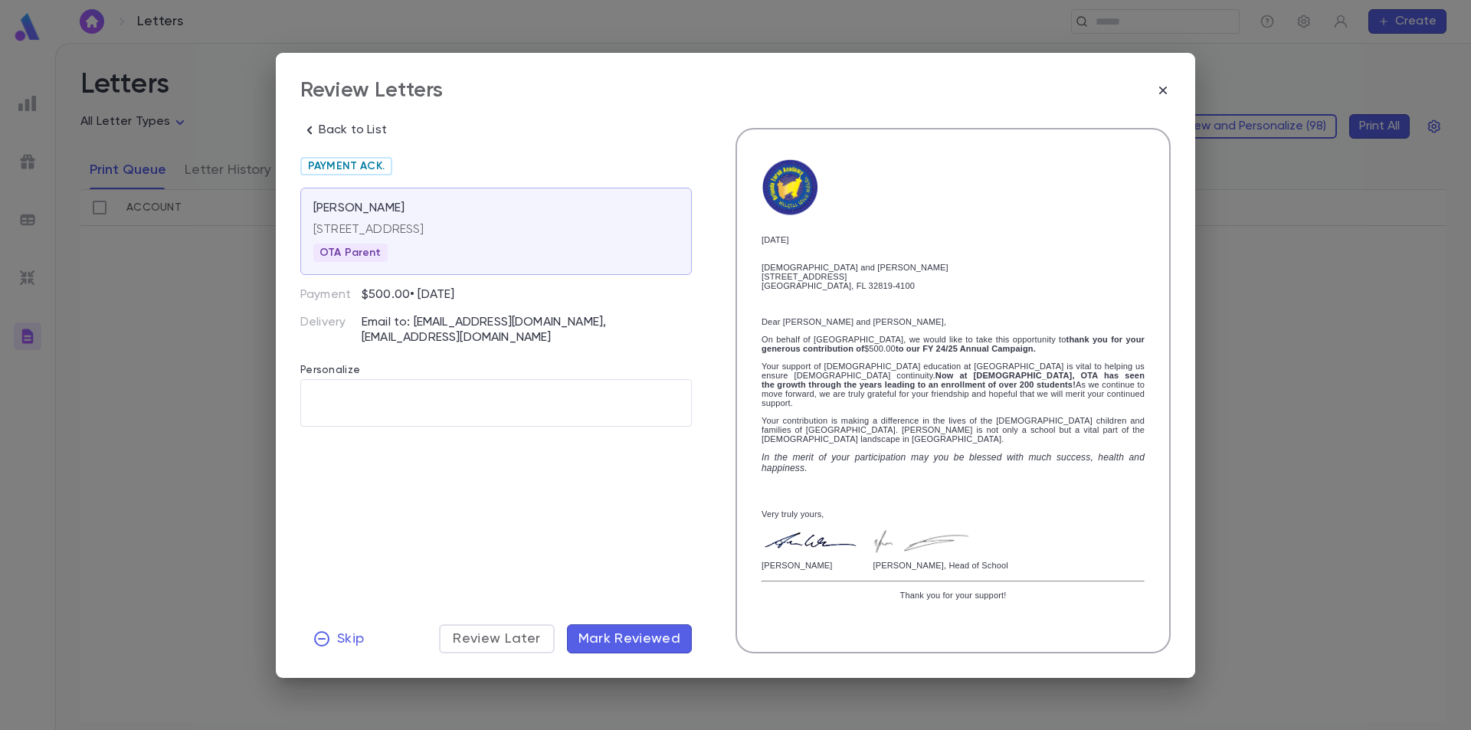
click at [902, 290] on div "Orlando, FL 32819-4100" at bounding box center [953, 285] width 383 height 9
click at [1157, 98] on icon "button" at bounding box center [1163, 90] width 15 height 15
